Goal: Information Seeking & Learning: Find specific fact

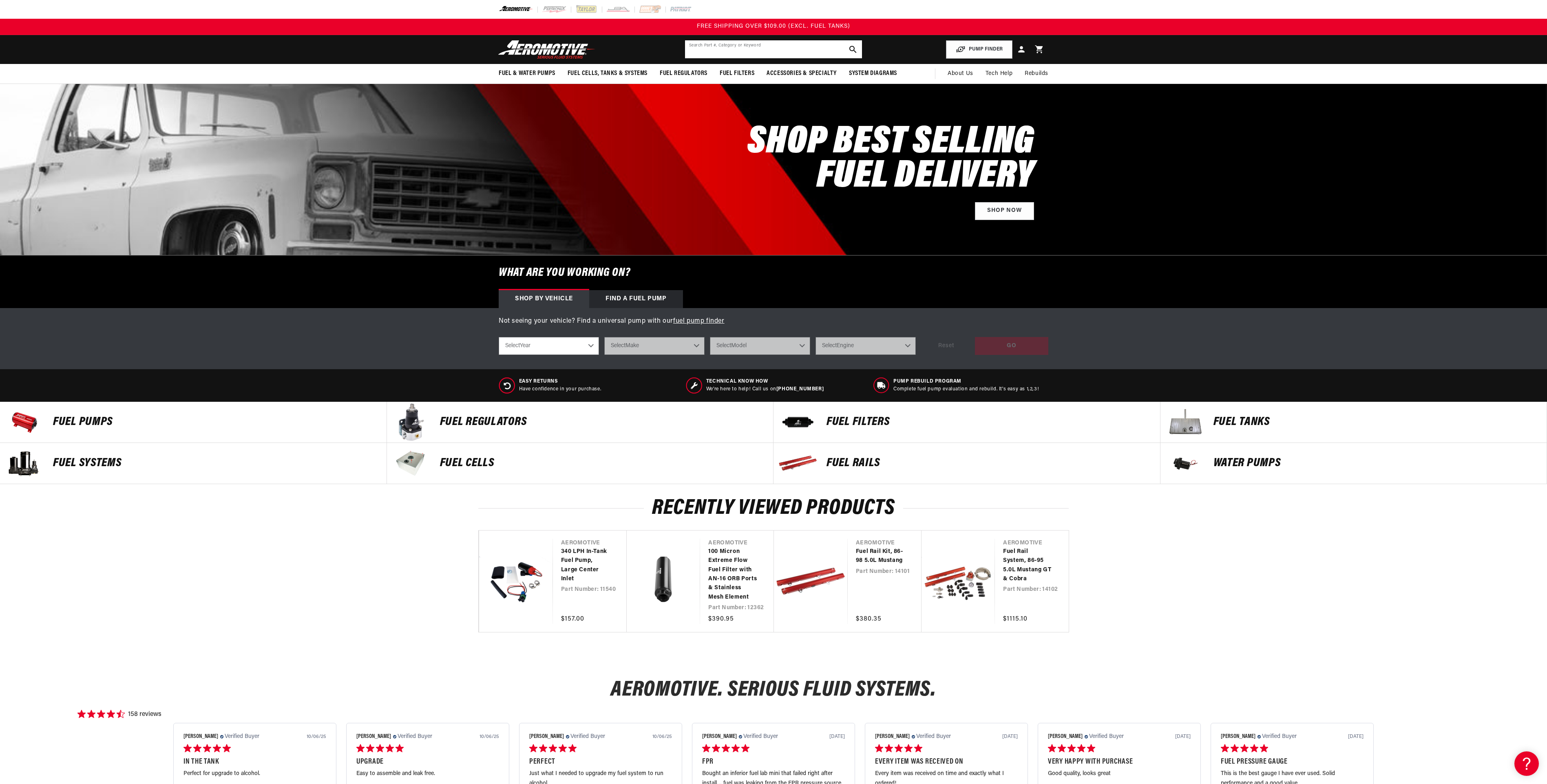
click at [718, 45] on input "text" at bounding box center [774, 50] width 177 height 18
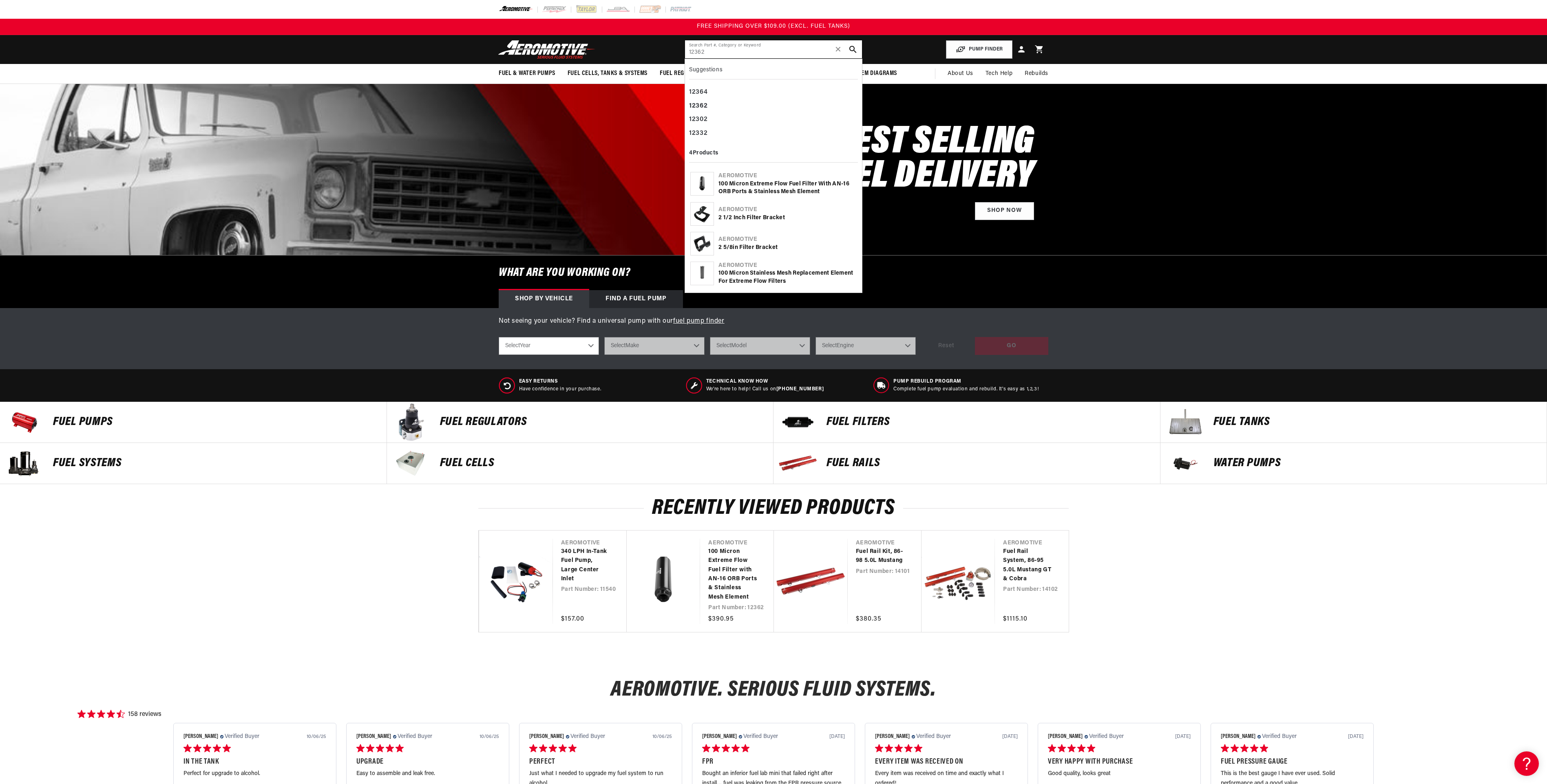
type input "12362"
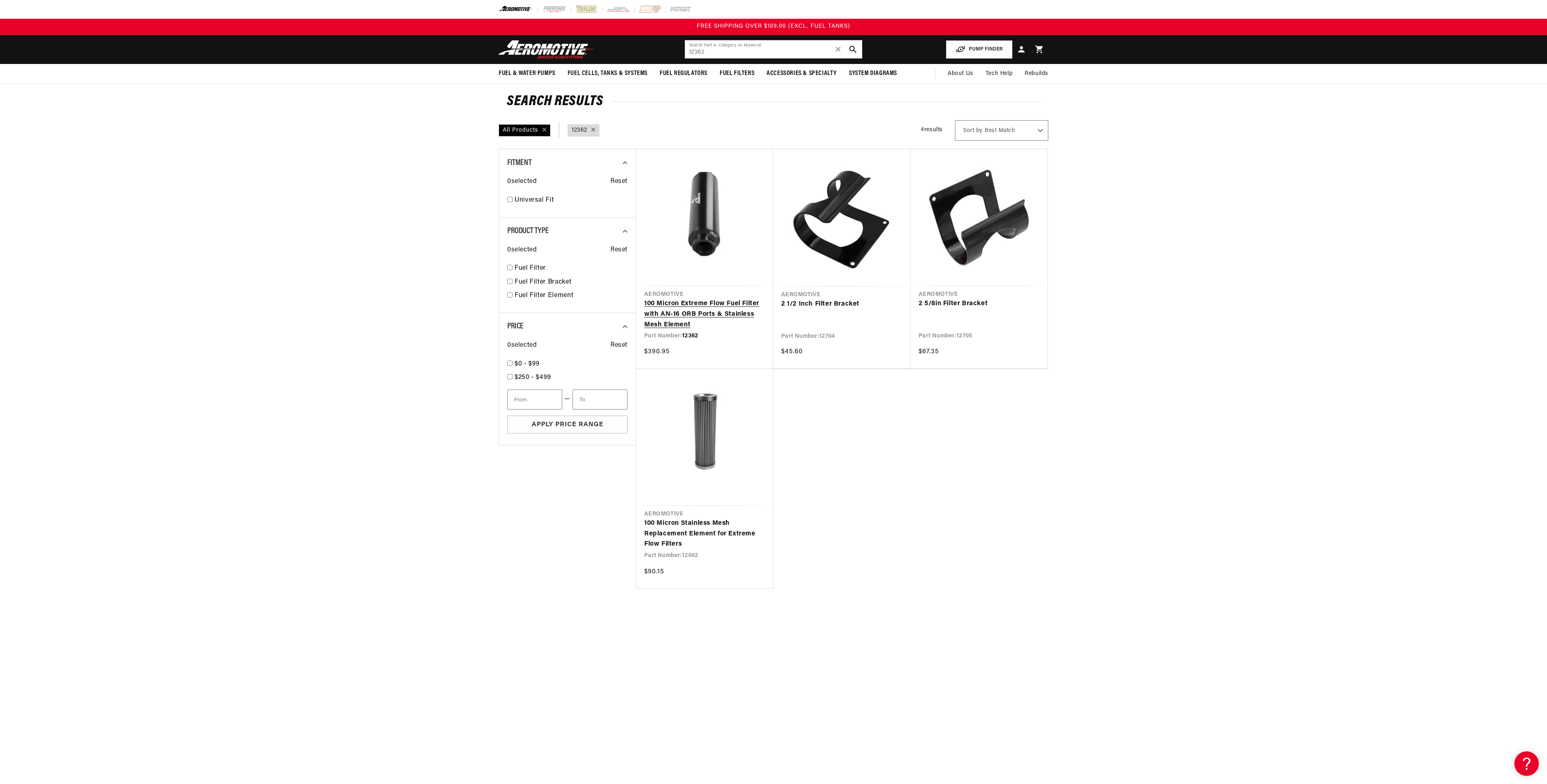
click at [709, 302] on link "100 Micron Extreme Flow Fuel Filter with AN-16 ORB Ports & Stainless Mesh Eleme…" at bounding box center [704, 315] width 120 height 31
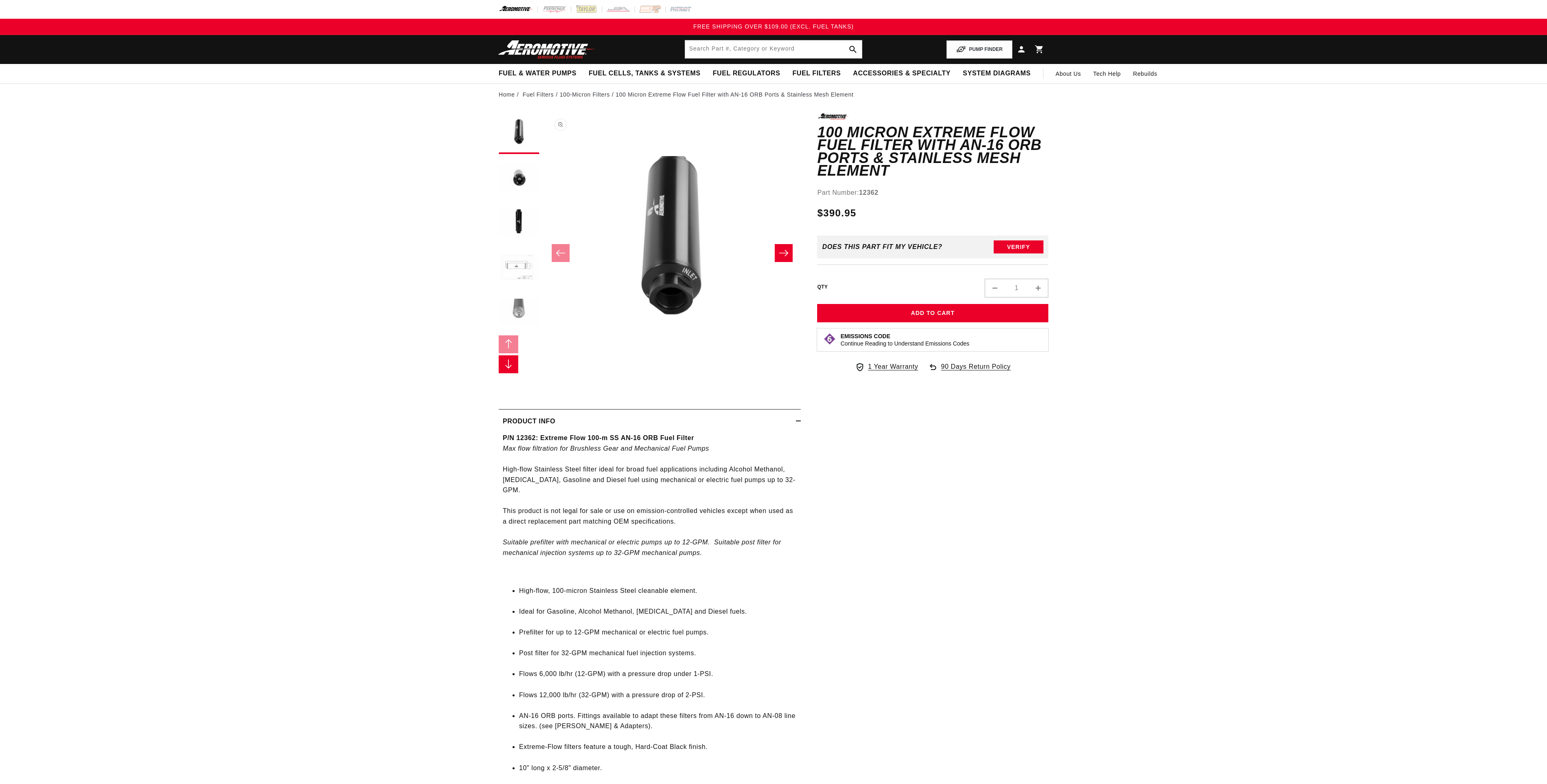
click at [544, 371] on button "Open media 1 in modal" at bounding box center [544, 371] width 0 height 0
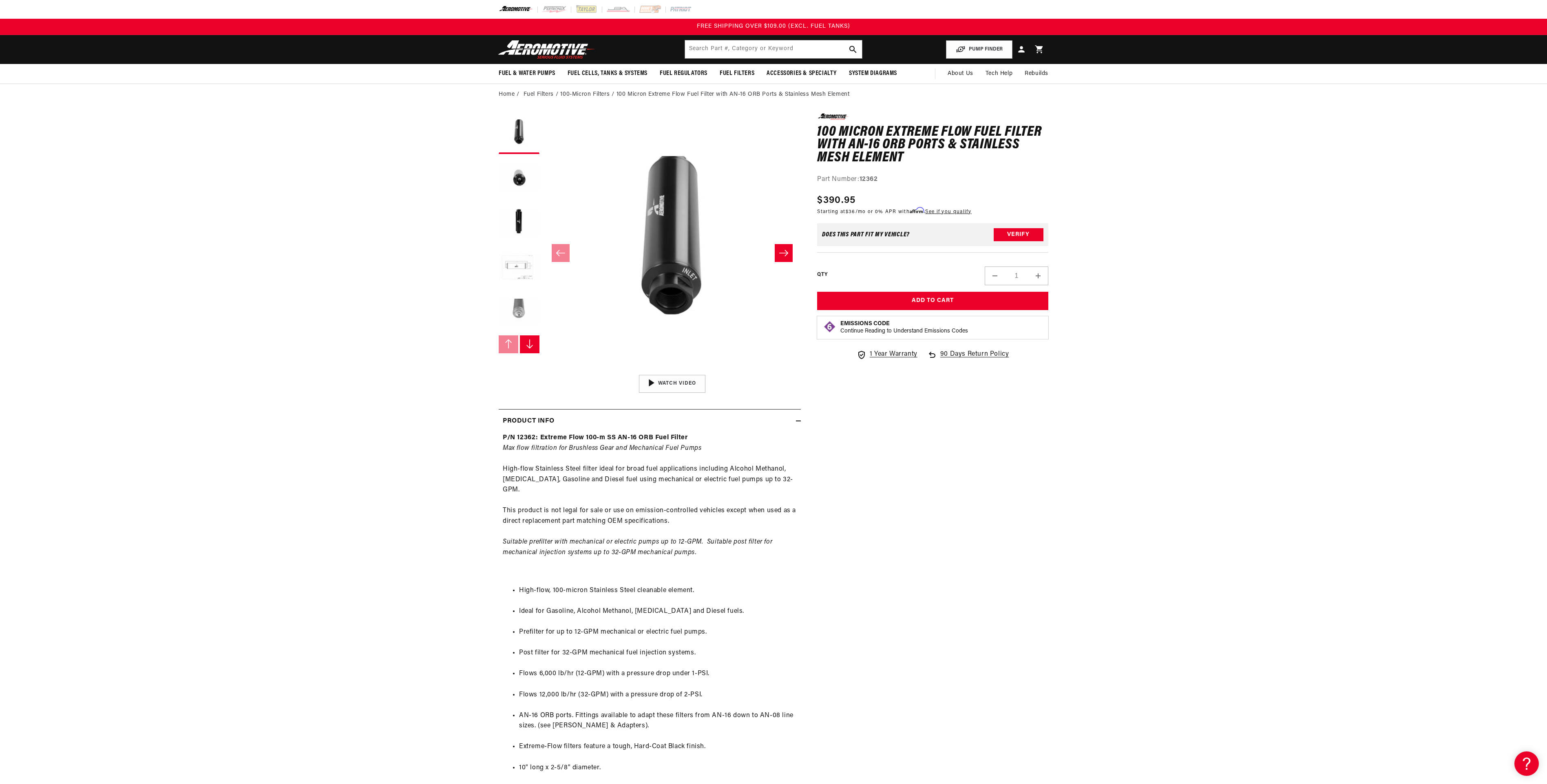
drag, startPoint x: 794, startPoint y: 148, endPoint x: 674, endPoint y: 227, distance: 143.7
click at [544, 371] on button "Open media 1 in modal" at bounding box center [544, 371] width 0 height 0
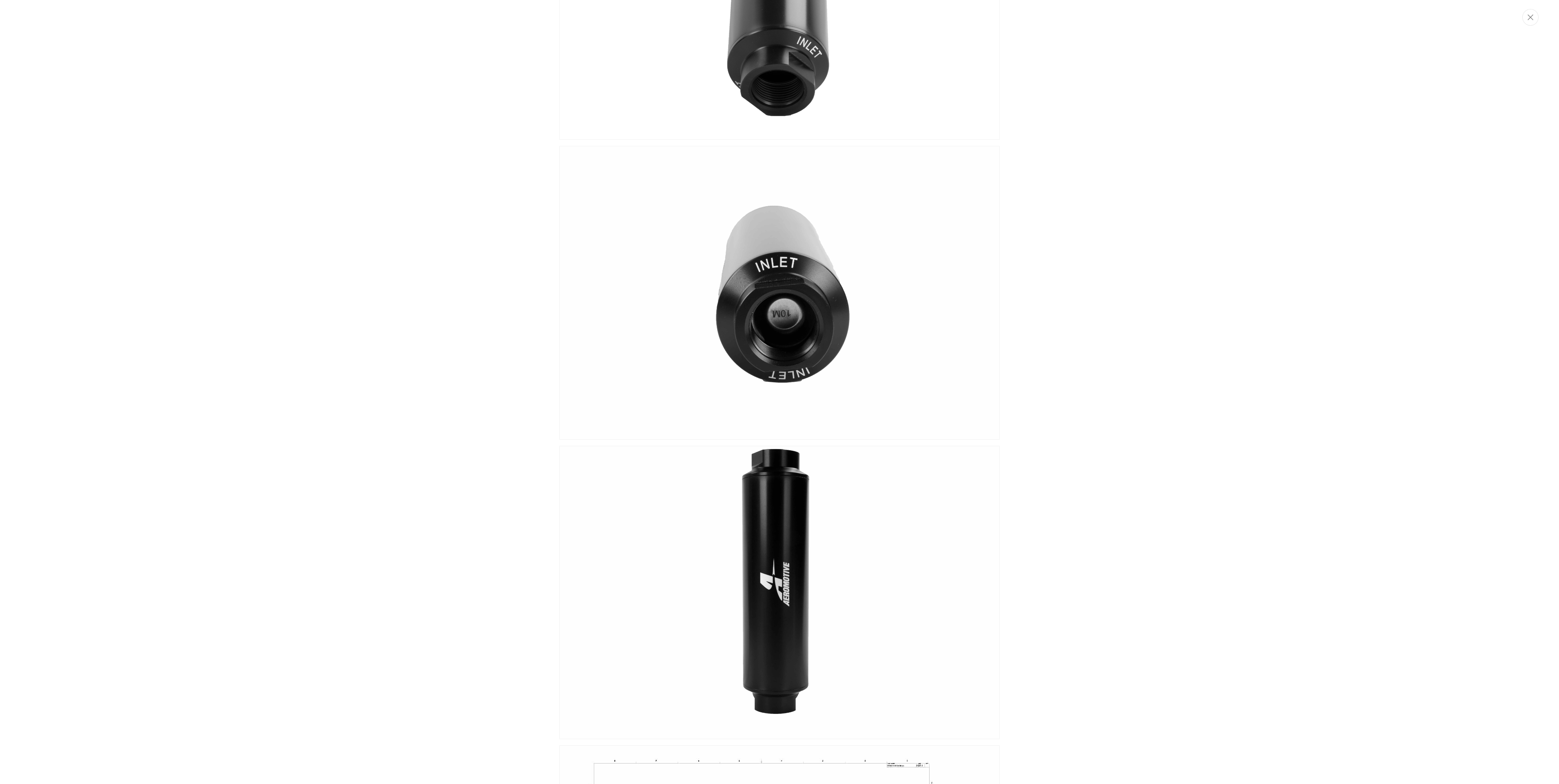
scroll to position [163, 0]
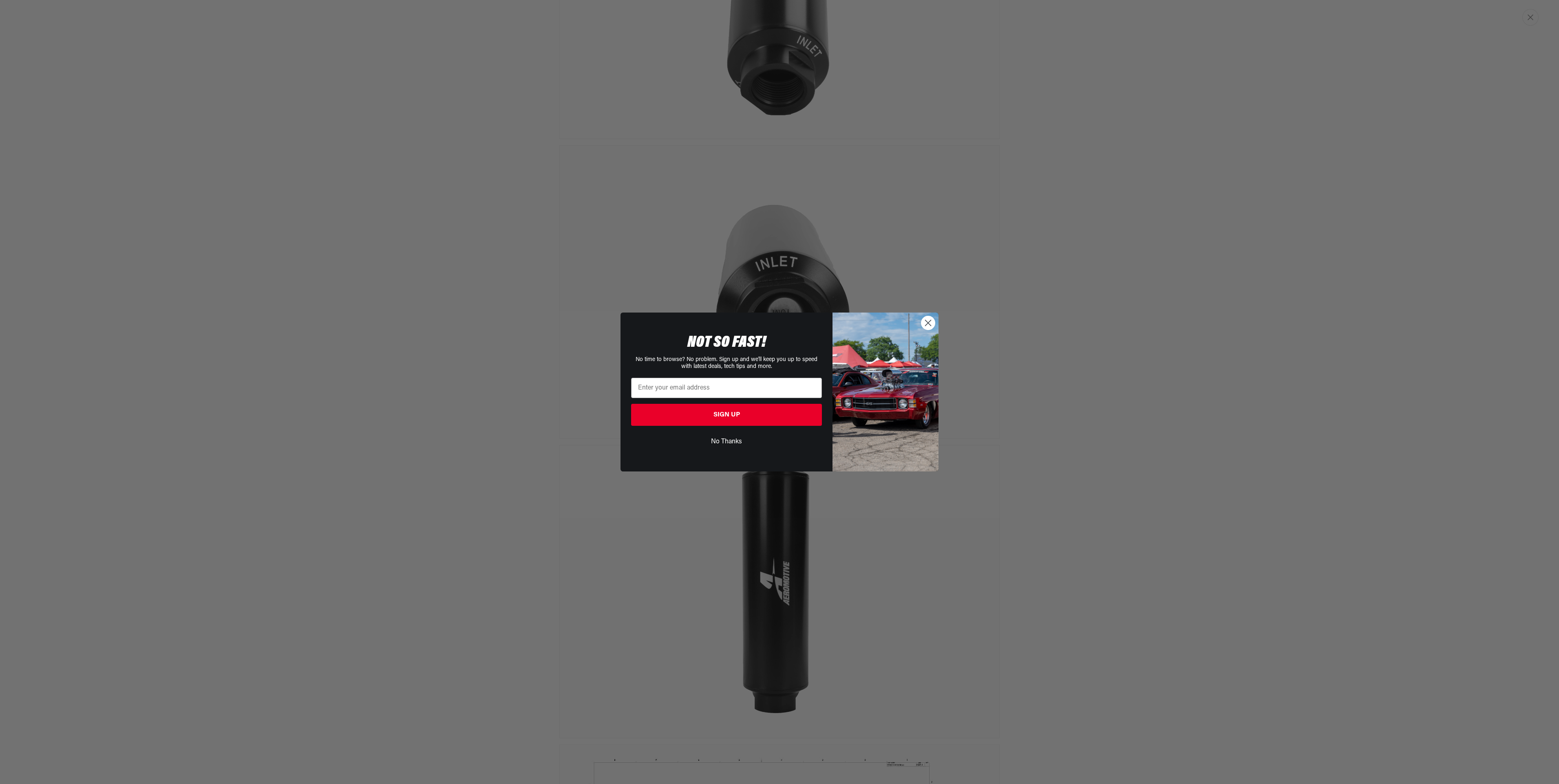
click at [732, 439] on button "No Thanks" at bounding box center [726, 442] width 191 height 16
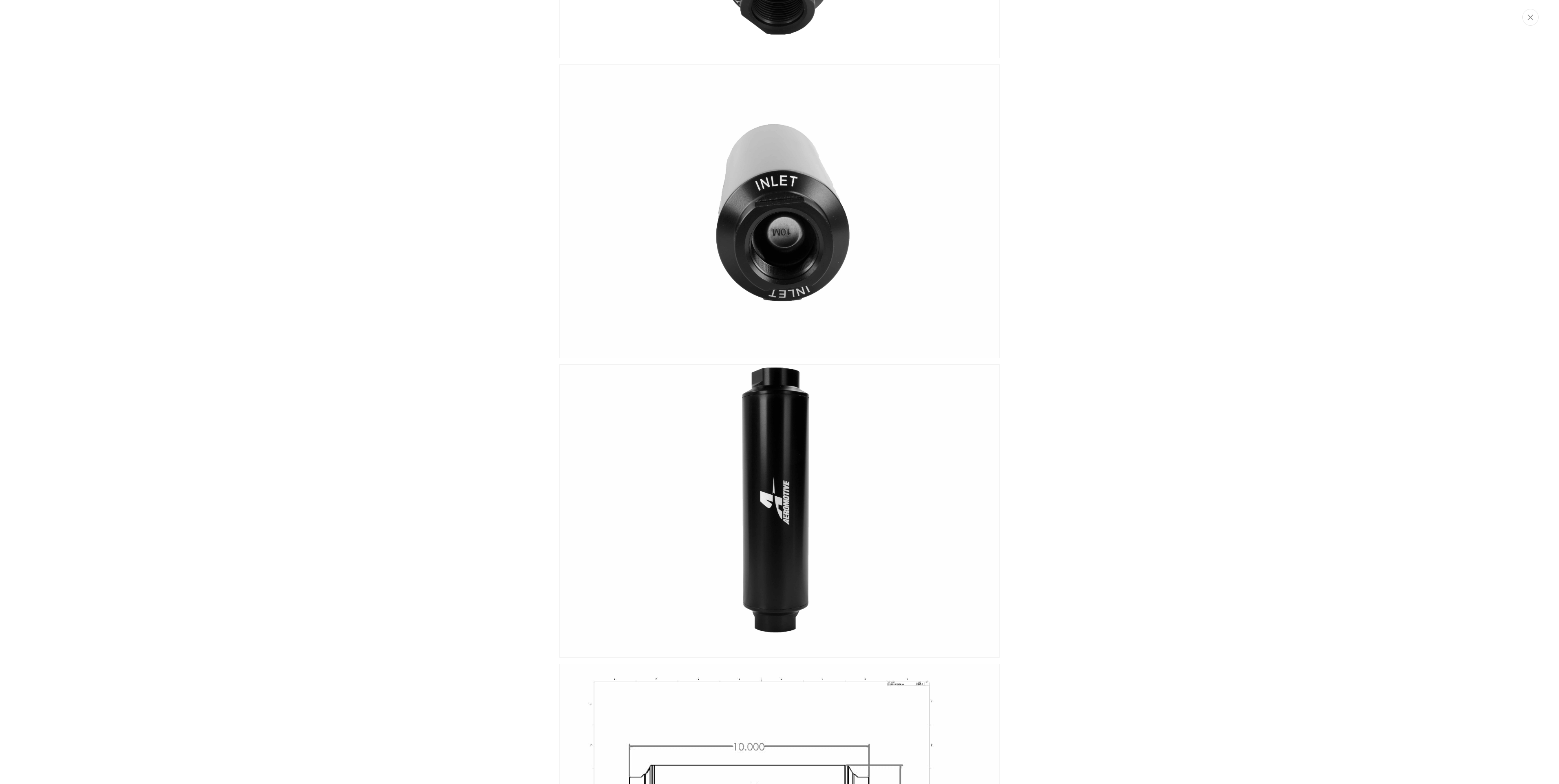
scroll to position [0, 0]
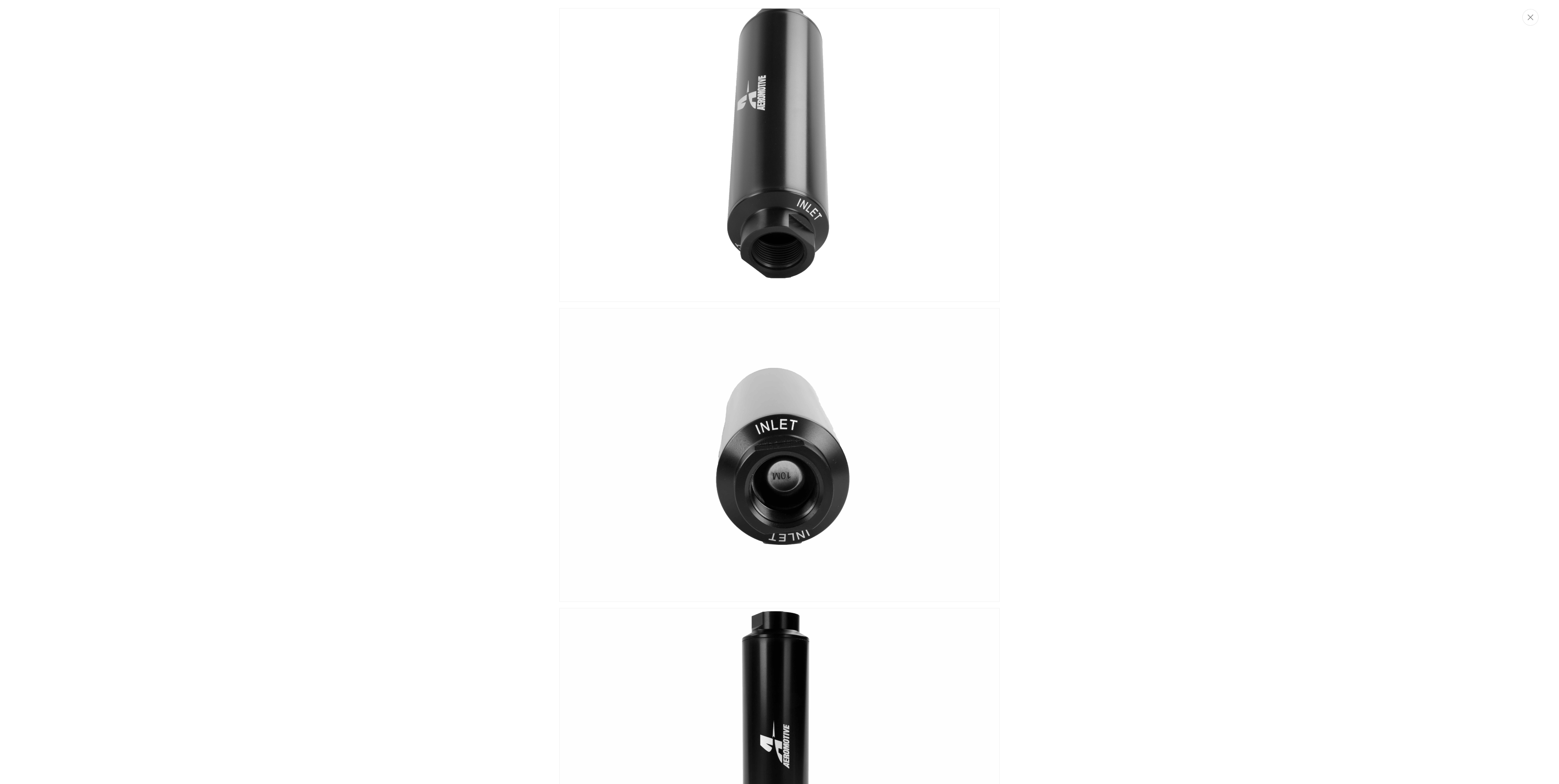
click at [785, 175] on img "Media gallery" at bounding box center [780, 155] width 441 height 294
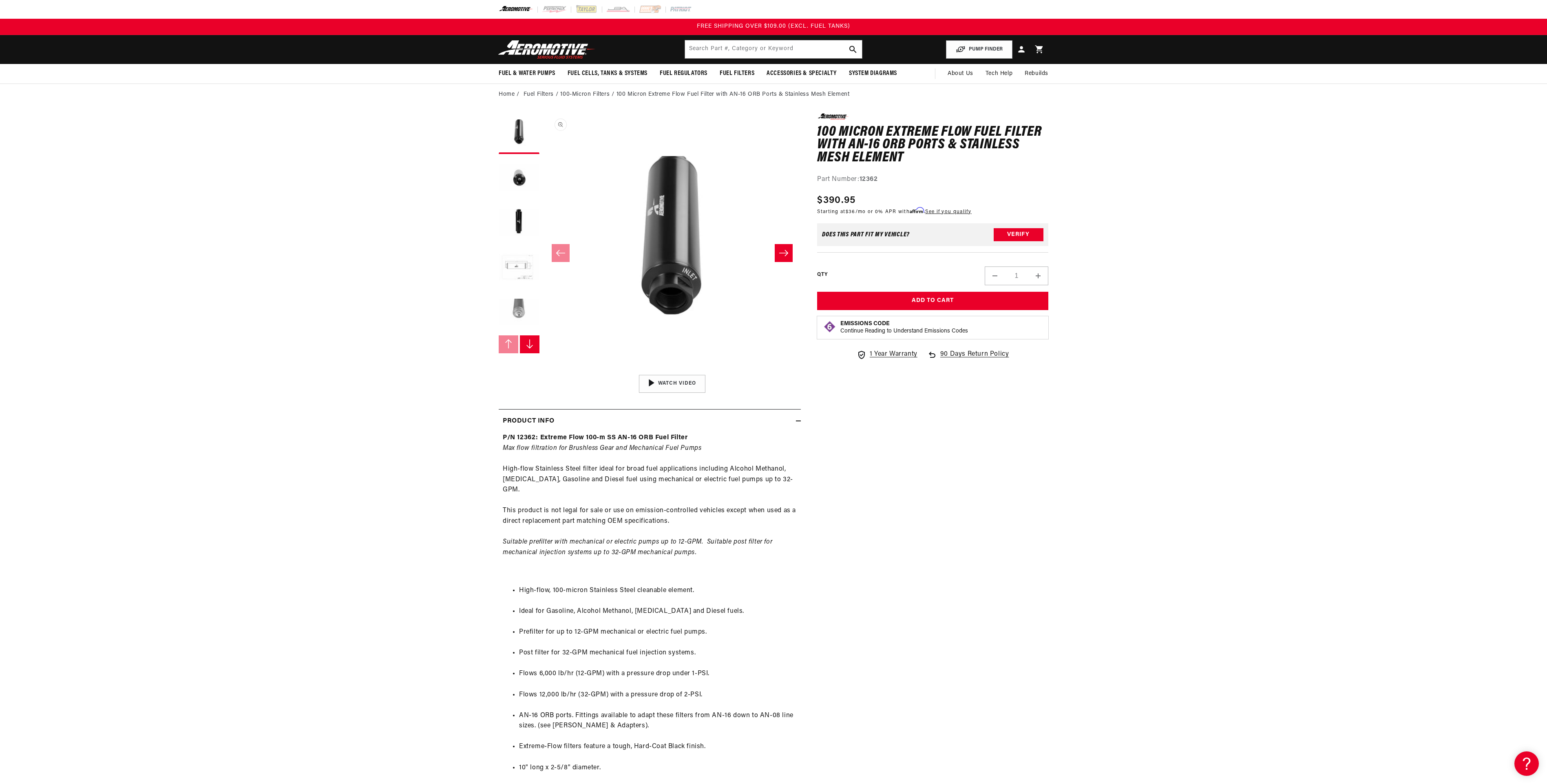
click at [544, 371] on button "Open media 1 in modal" at bounding box center [544, 371] width 0 height 0
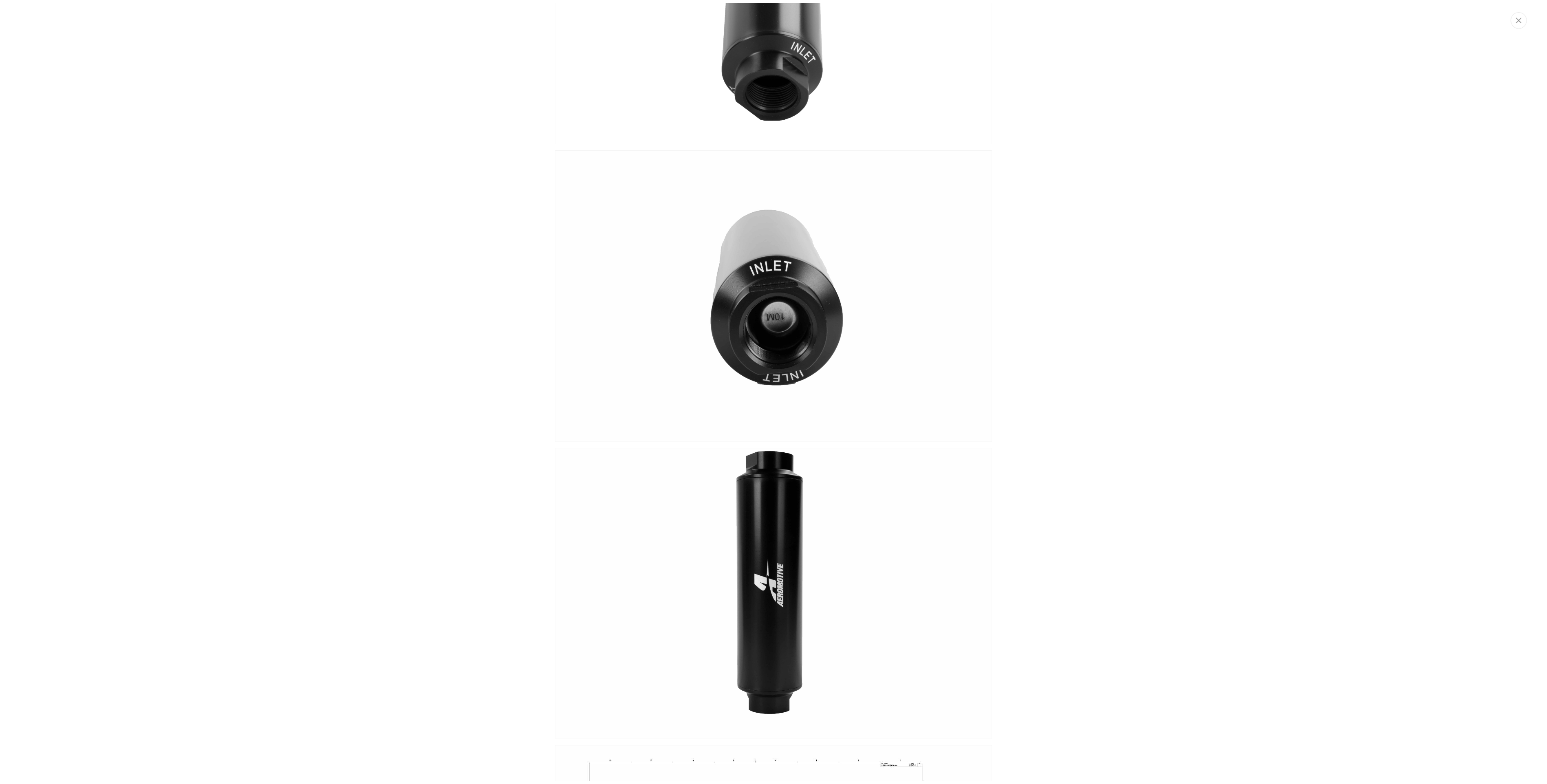
scroll to position [163, 0]
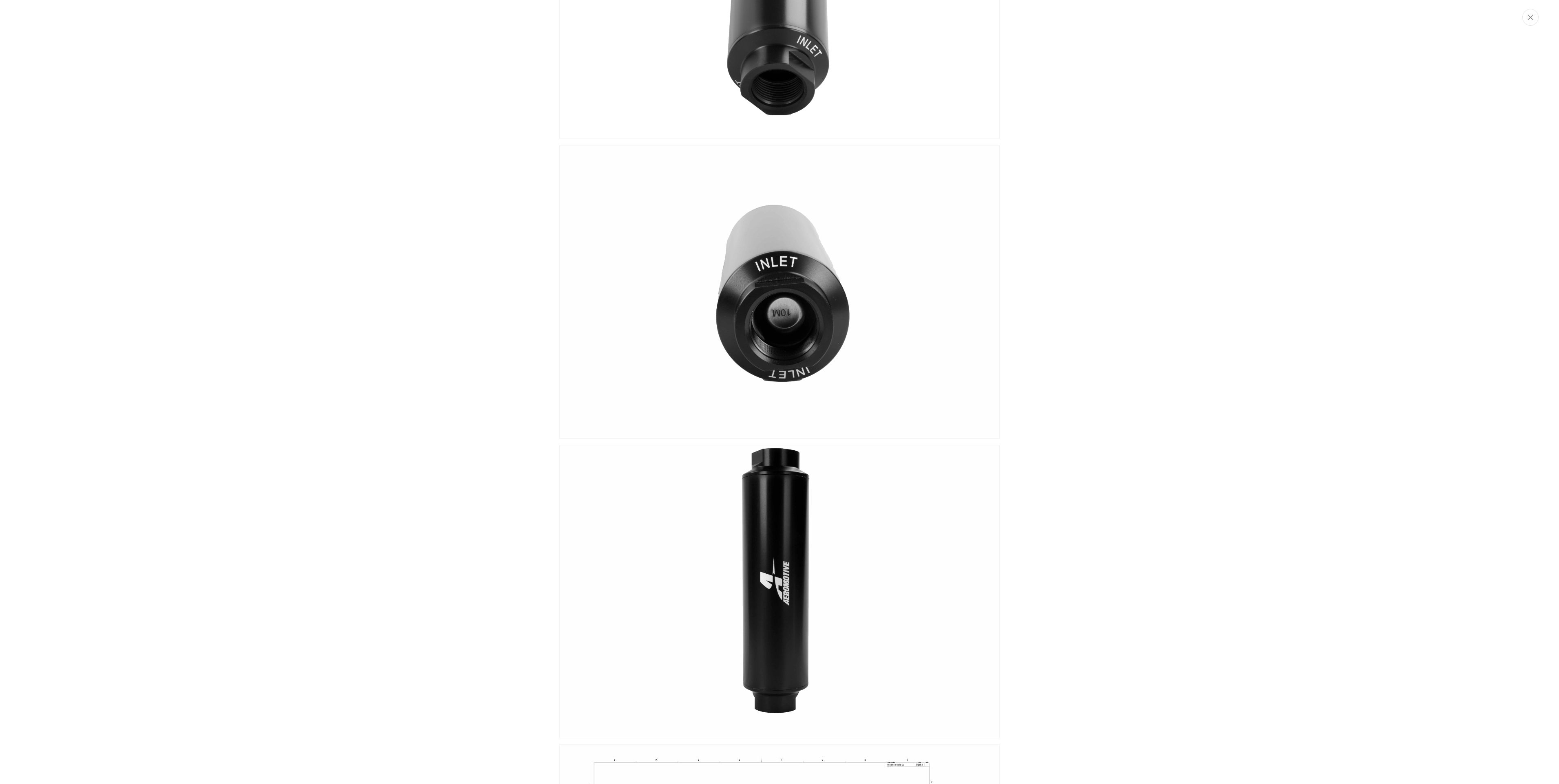
drag, startPoint x: 678, startPoint y: 78, endPoint x: 681, endPoint y: 72, distance: 6.7
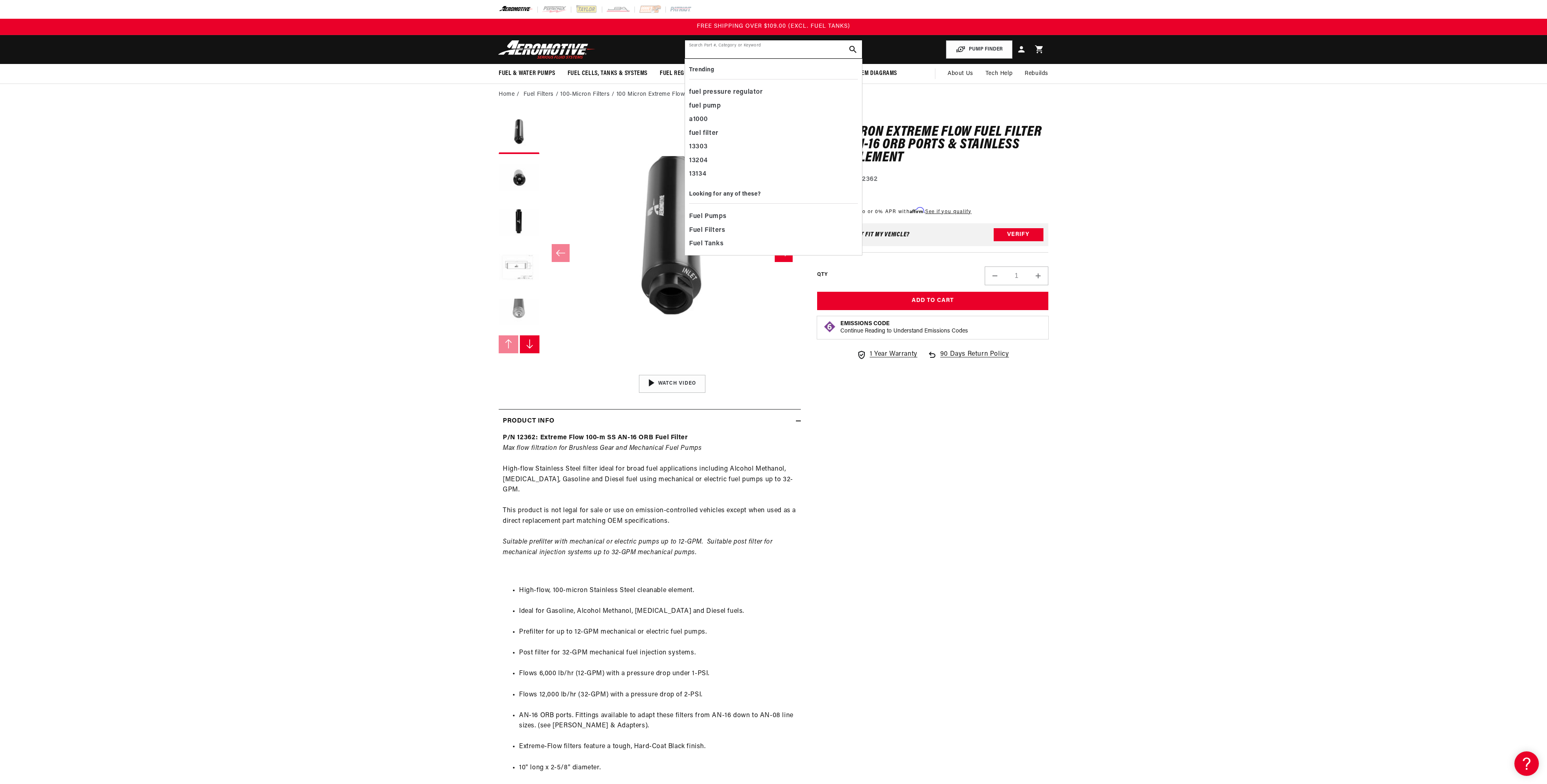
click at [755, 50] on input "text" at bounding box center [774, 50] width 177 height 18
paste input "663-66B1-0"
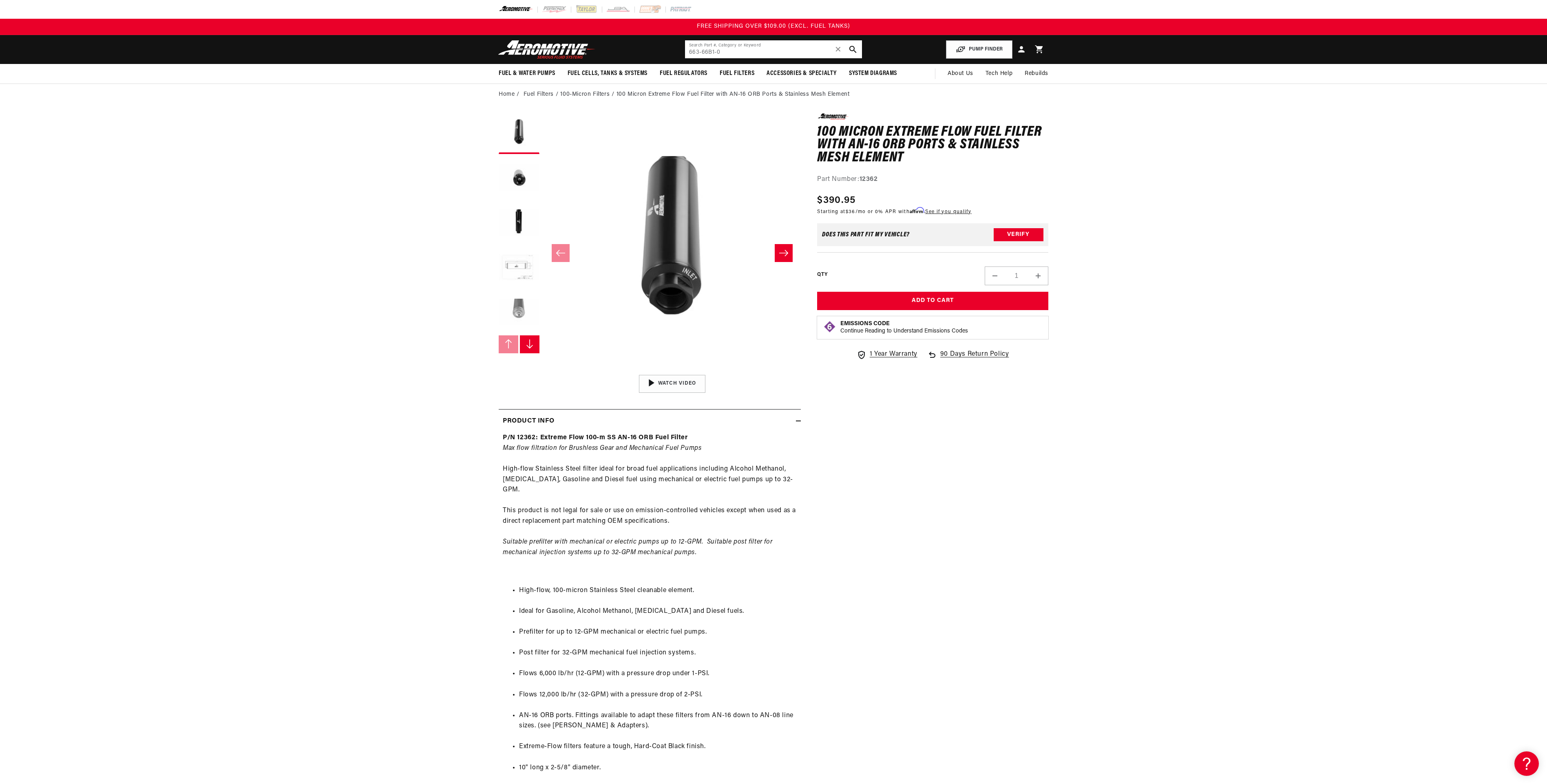
type input "663-66B1-0"
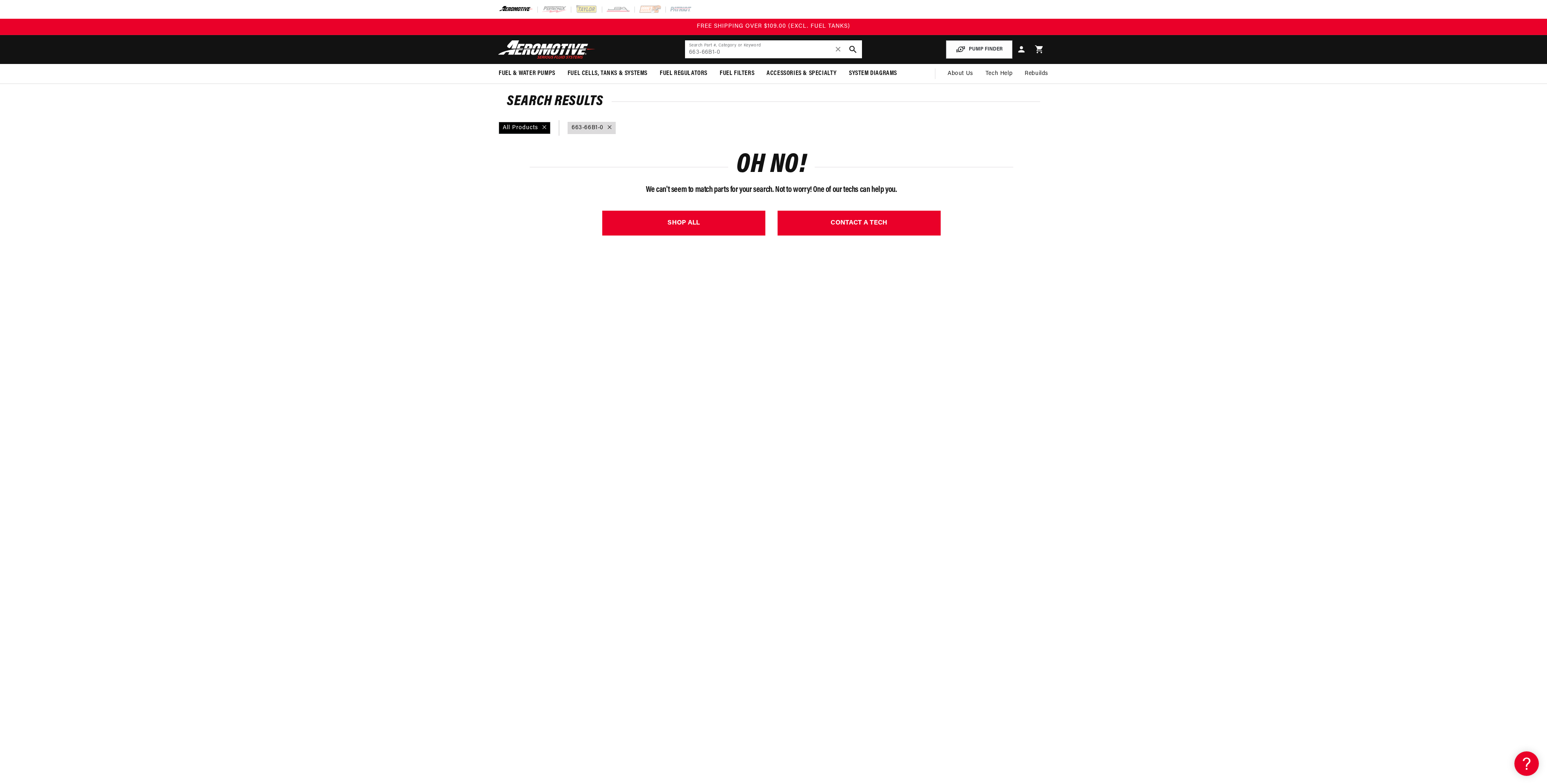
click at [758, 54] on input "663-66B1-0" at bounding box center [774, 50] width 177 height 18
drag, startPoint x: 735, startPoint y: 54, endPoint x: 603, endPoint y: 54, distance: 132.0
click at [603, 54] on header "Fuel & Water Pumps Back In-Tank In-Line Fuel Pumps" at bounding box center [773, 50] width 590 height 29
type input "17254"
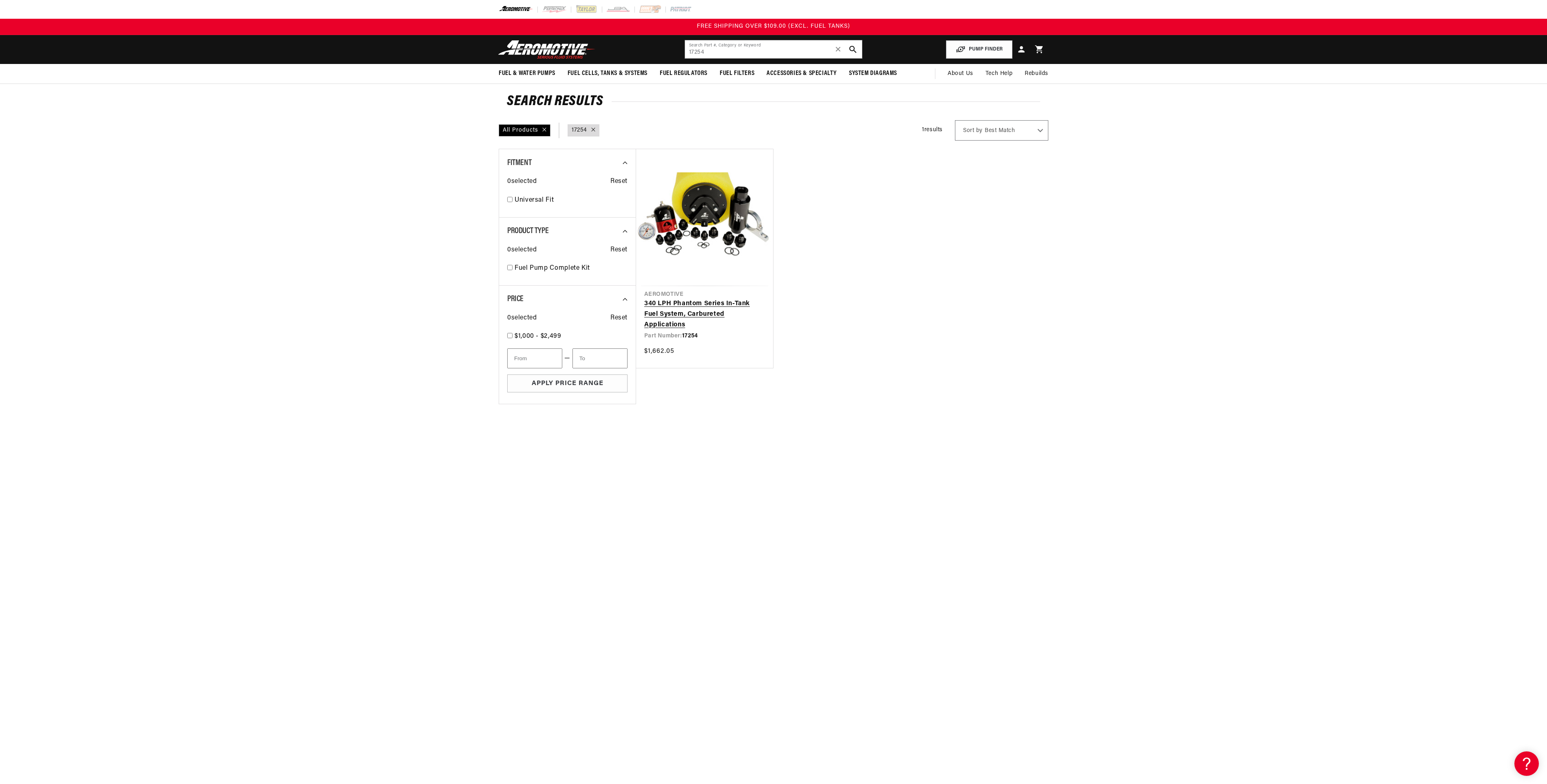
click at [728, 299] on link "340 LPH Phantom Series In-Tank Fuel System, Carbureted Applications" at bounding box center [704, 315] width 120 height 31
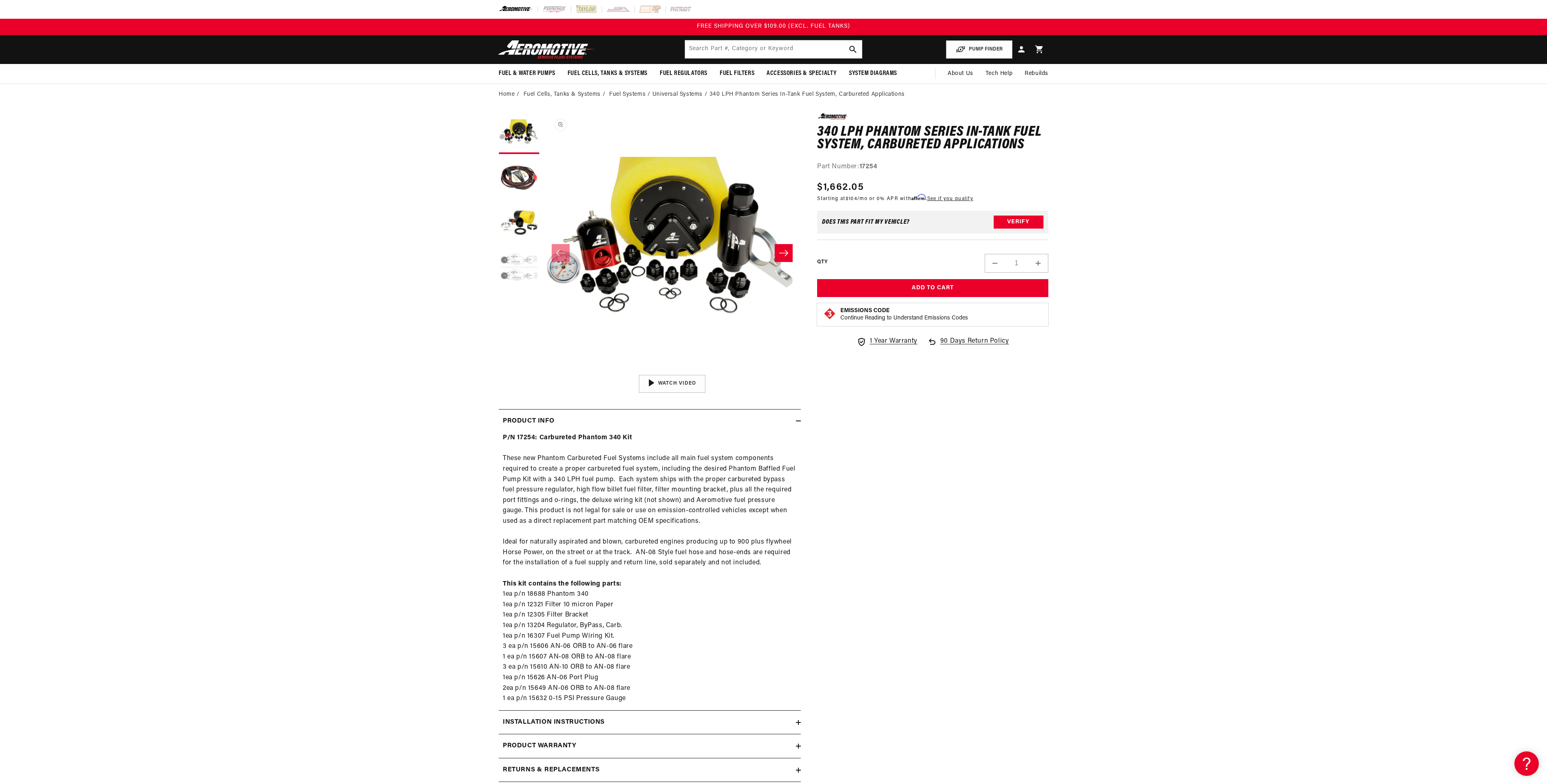
click at [544, 371] on button "Open media 1 in modal" at bounding box center [544, 371] width 0 height 0
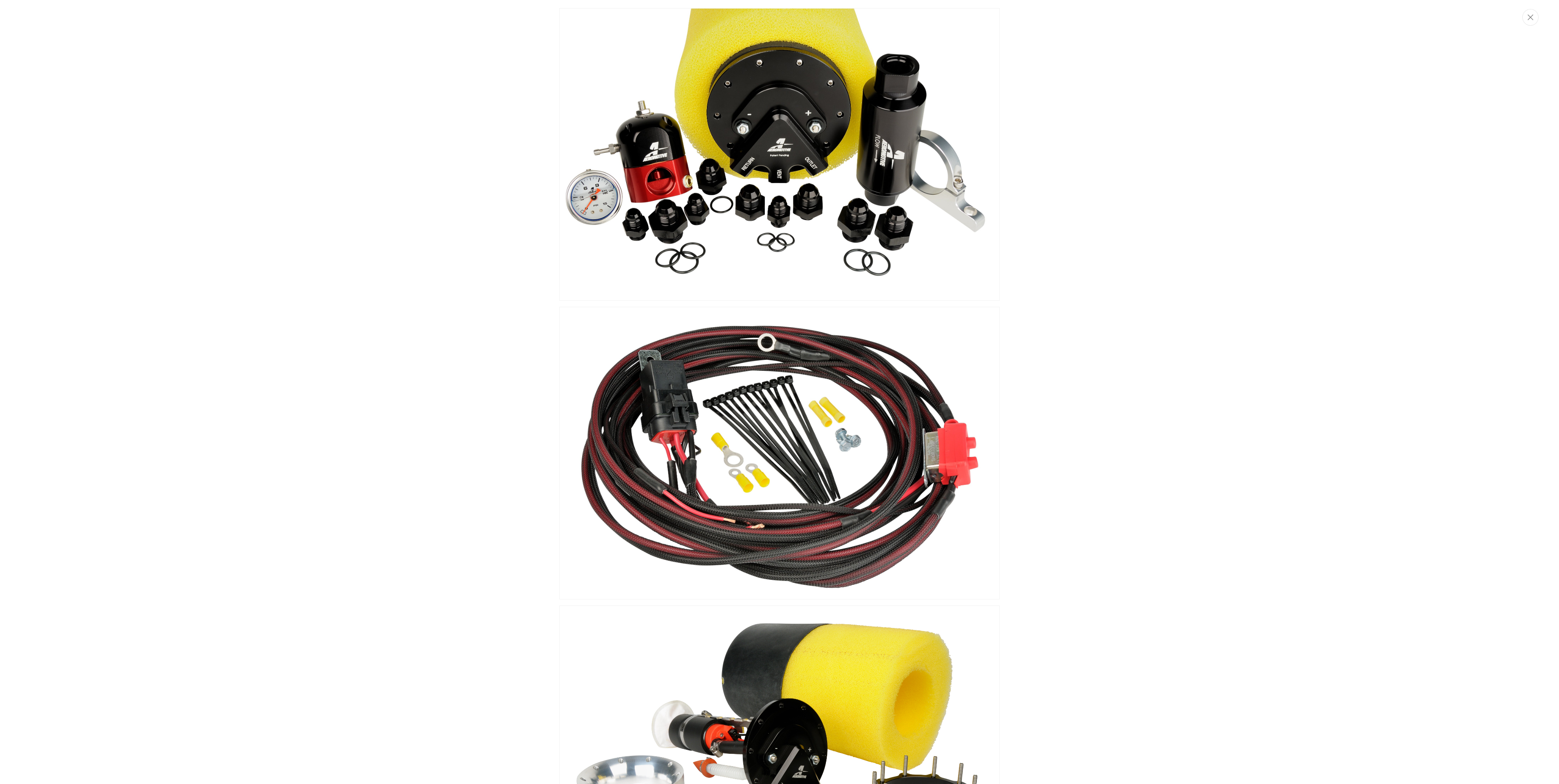
click at [747, 49] on img "Media gallery" at bounding box center [780, 154] width 441 height 293
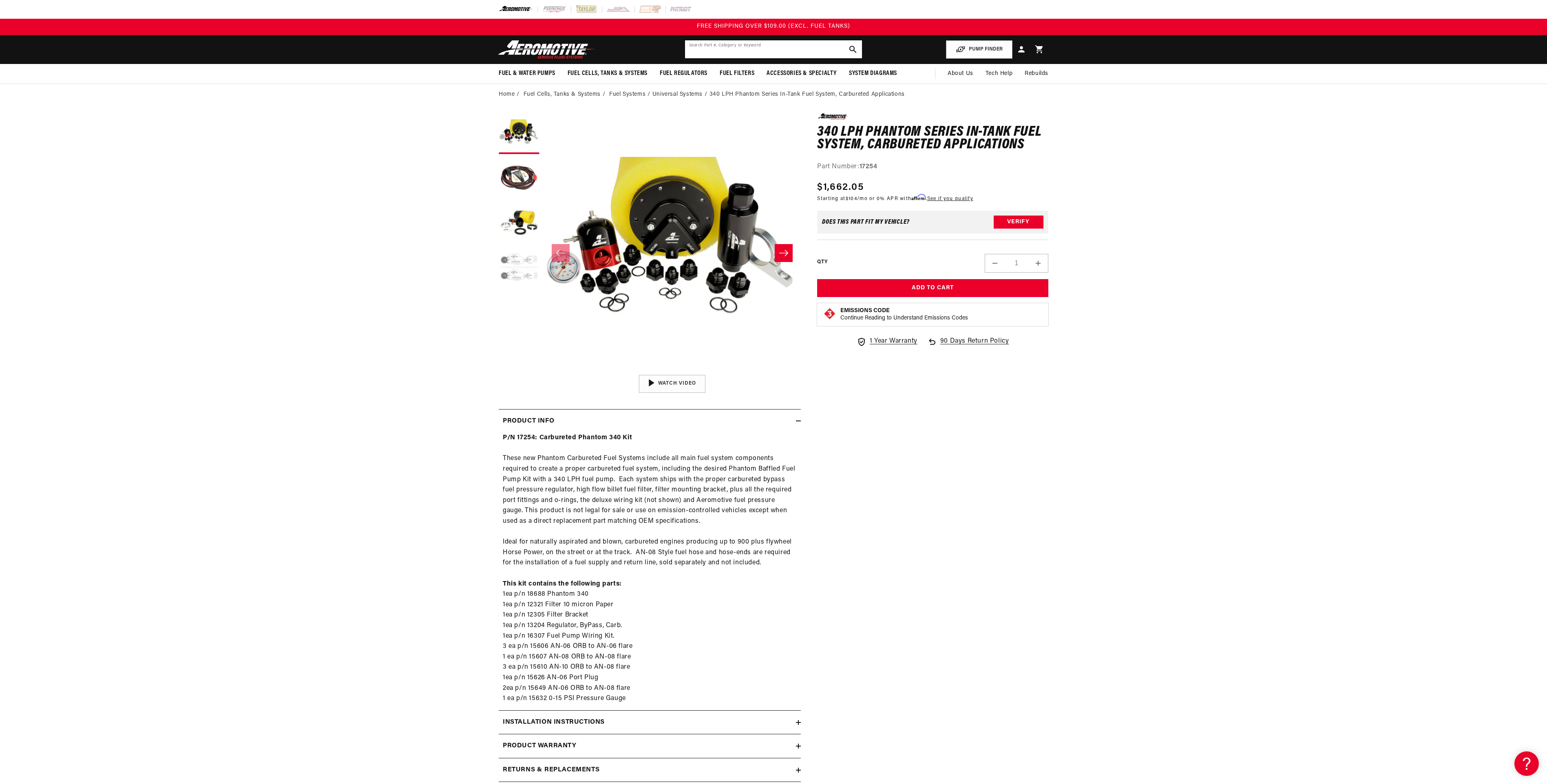
click at [769, 52] on input "text" at bounding box center [774, 50] width 177 height 18
type input "66031"
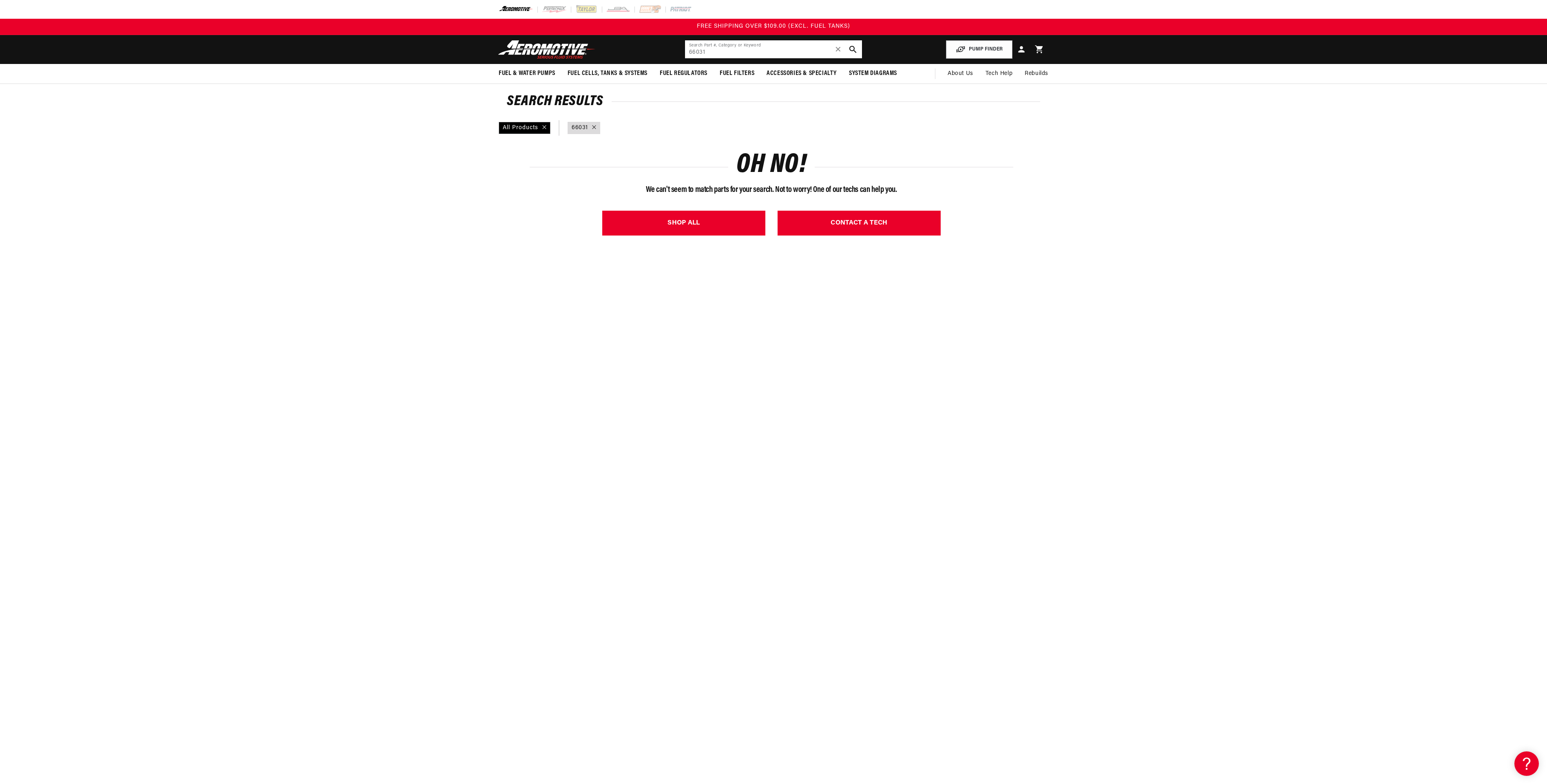
click at [721, 45] on input "66031" at bounding box center [774, 50] width 177 height 18
drag, startPoint x: 720, startPoint y: 57, endPoint x: 594, endPoint y: 59, distance: 126.0
click at [594, 59] on header "Fuel & Water Pumps Back In-Tank In-Line Fuel Pumps" at bounding box center [773, 50] width 590 height 29
paste input "-33B1-0F-0"
type input "66033B1"
